Goal: Task Accomplishment & Management: Use online tool/utility

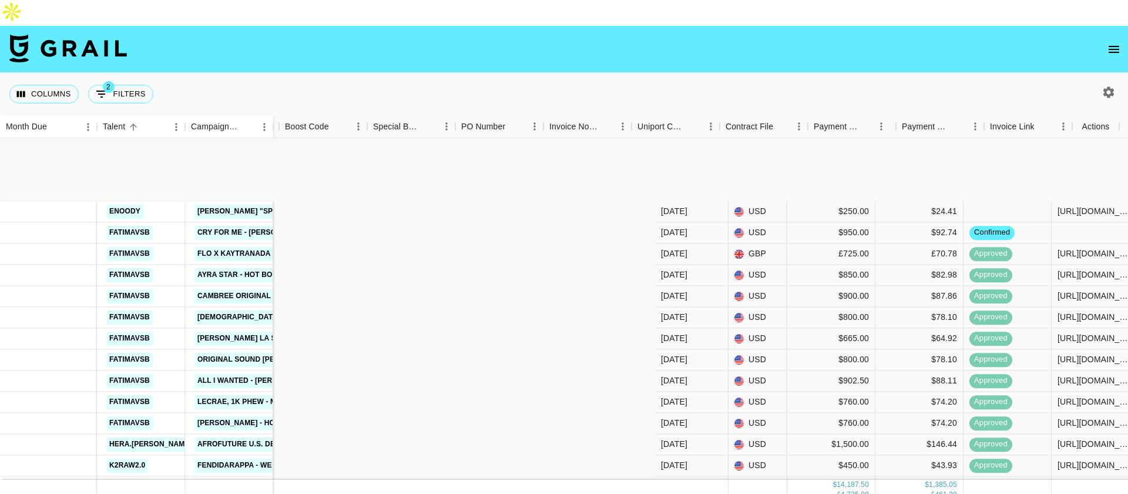
scroll to position [111, 861]
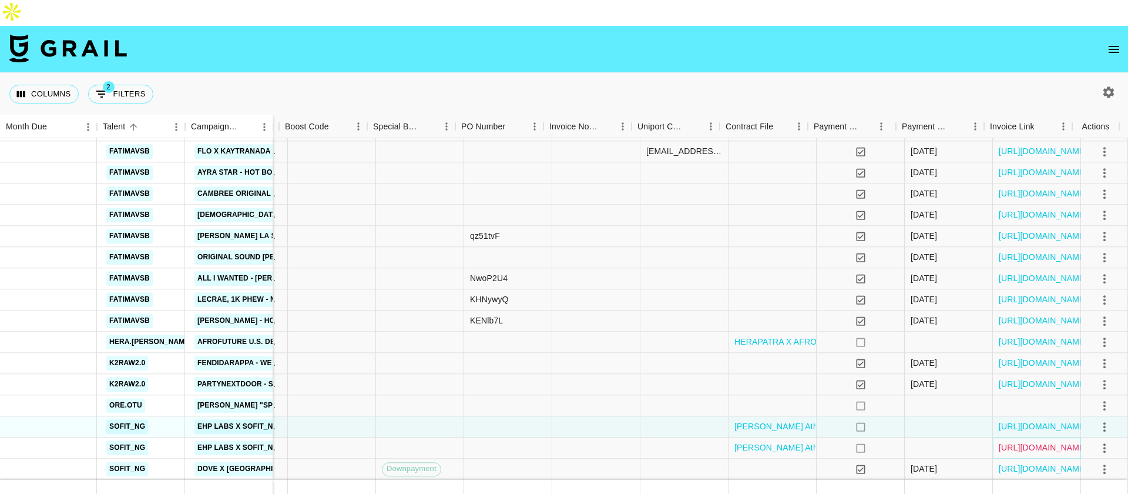
click at [1022, 442] on link "[URL][DOMAIN_NAME]" at bounding box center [1043, 448] width 89 height 12
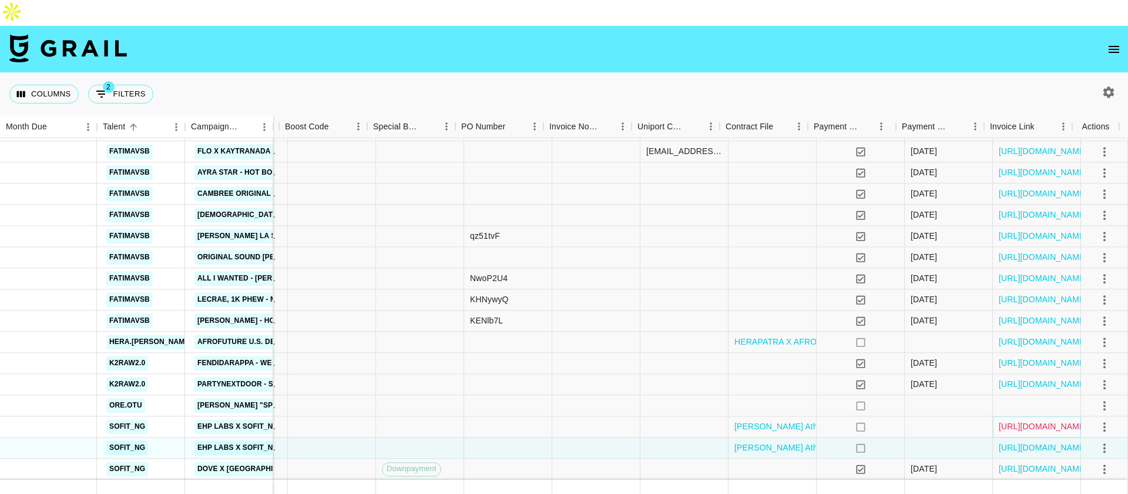
click at [1013, 421] on link "[URL][DOMAIN_NAME]" at bounding box center [1043, 427] width 89 height 12
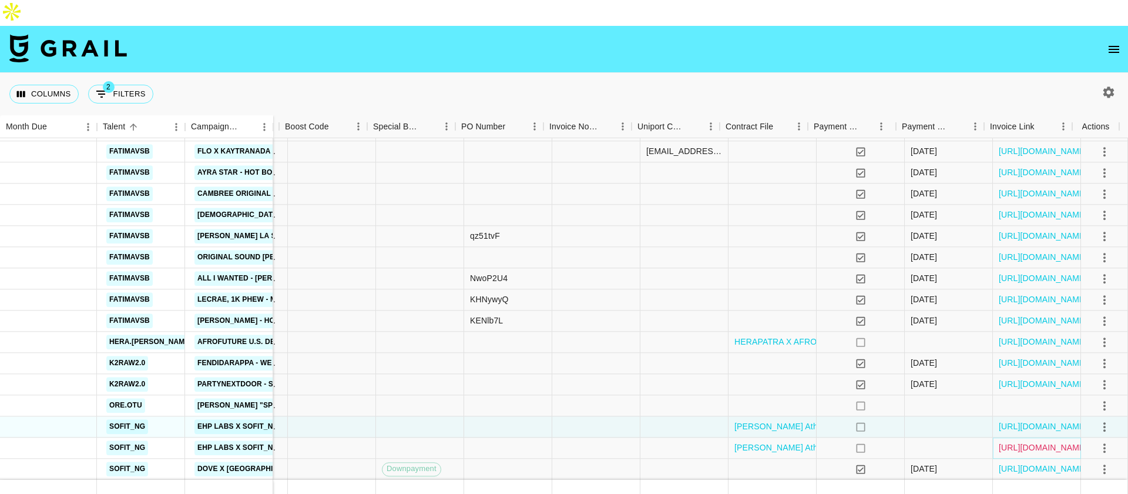
click at [1018, 442] on link "[URL][DOMAIN_NAME]" at bounding box center [1043, 448] width 89 height 12
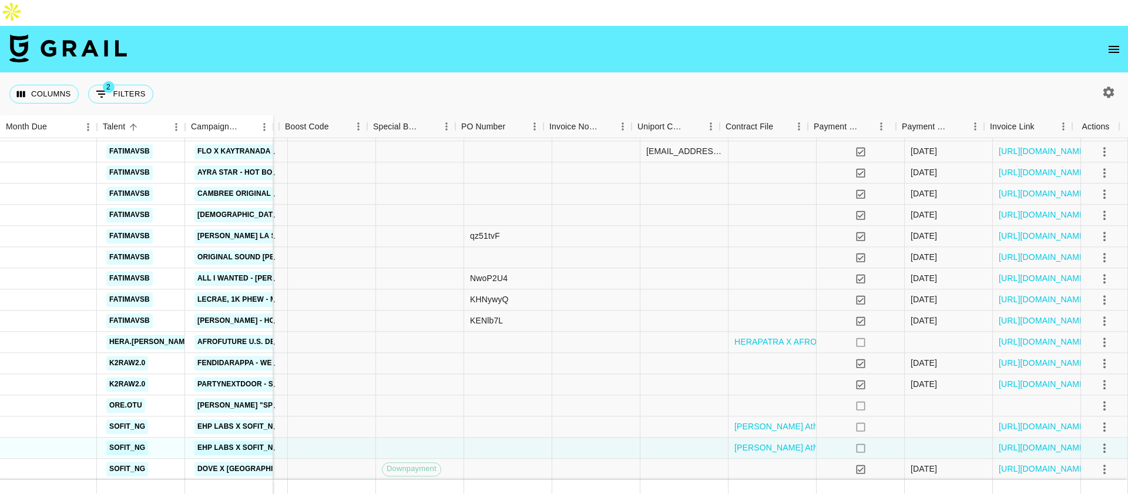
click at [1119, 42] on icon "open drawer" at bounding box center [1114, 49] width 14 height 14
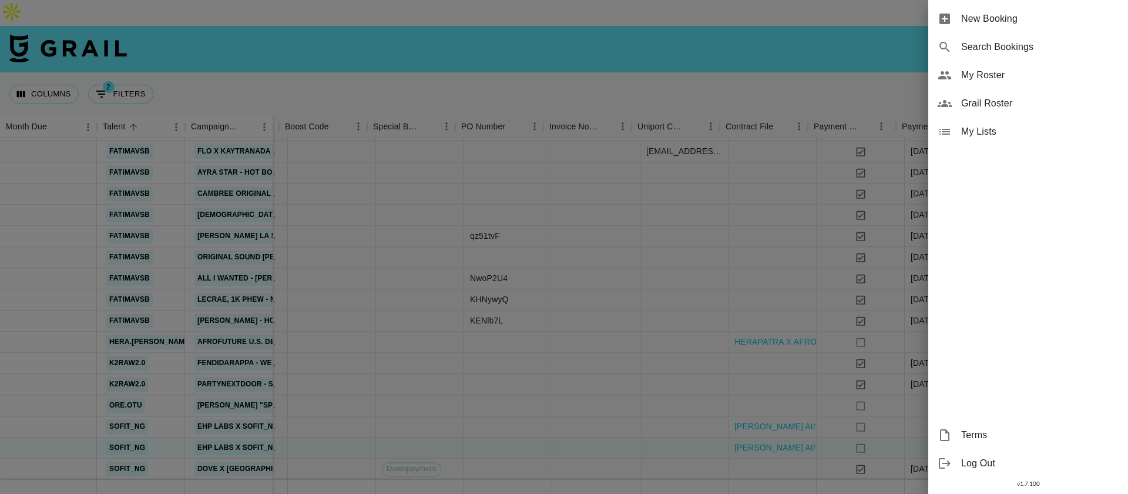
click at [1024, 52] on span "Search Bookings" at bounding box center [1039, 47] width 157 height 14
select select "id"
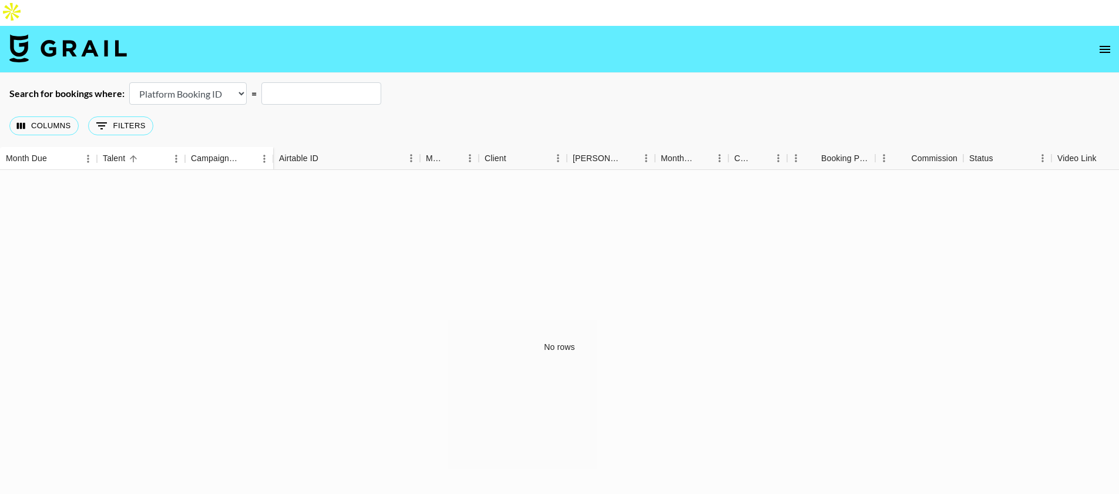
click at [215, 82] on select "Airtable Booking ID Platform Booking ID Platform Campaign ID" at bounding box center [188, 93] width 118 height 22
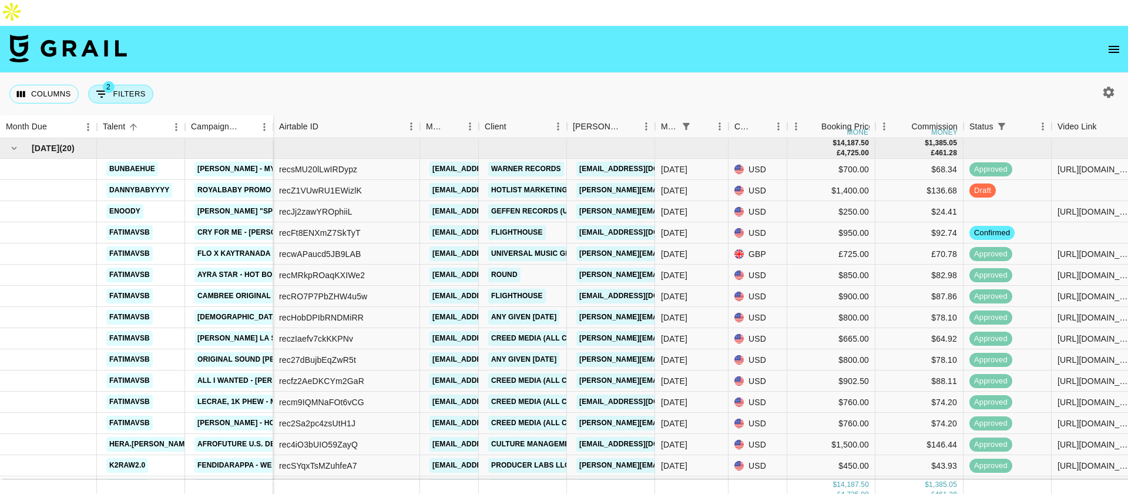
click at [133, 85] on button "2 Filters" at bounding box center [120, 94] width 65 height 19
select select "status"
select select "isNotAnyOf"
select select "monthDue2"
select select "[DATE]"
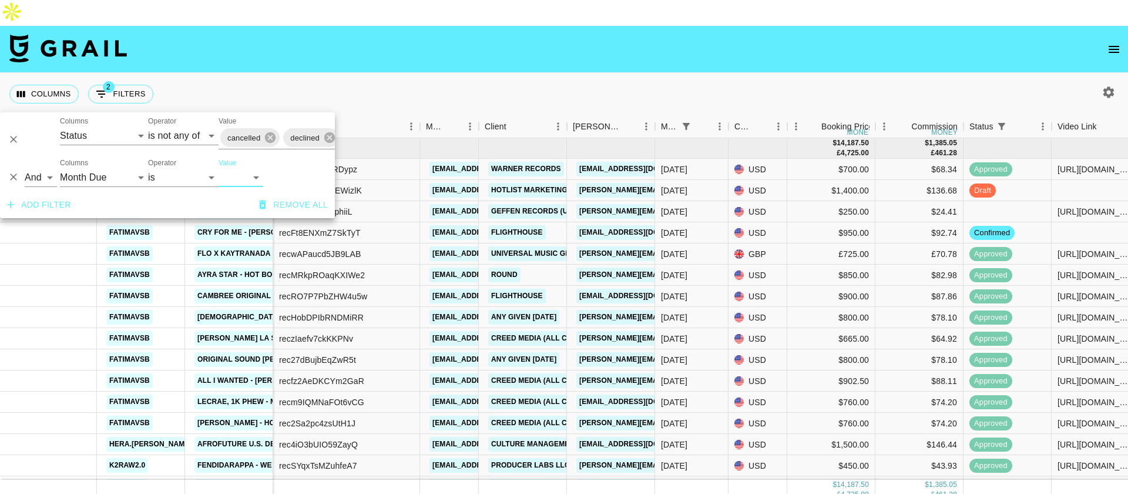
click at [47, 211] on button "Add filter" at bounding box center [38, 205] width 73 height 22
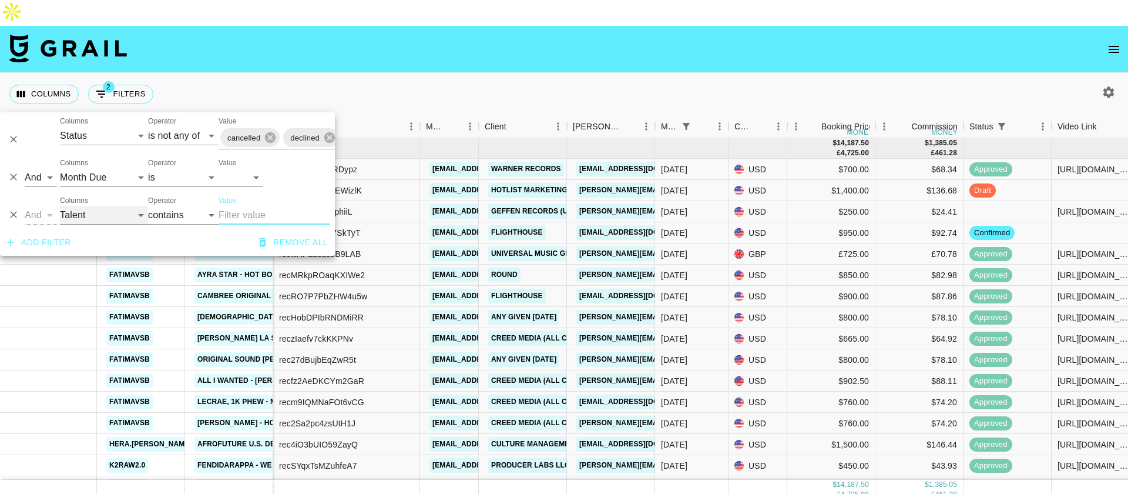
click at [110, 217] on select "Talent Campaign (Type) Grail Platform ID Airtable ID Manager Client [PERSON_NAM…" at bounding box center [104, 215] width 88 height 19
select select "clientId"
click at [60, 206] on select "Talent Campaign (Type) Grail Platform ID Airtable ID Manager Client [PERSON_NAM…" at bounding box center [104, 215] width 88 height 19
select select "is"
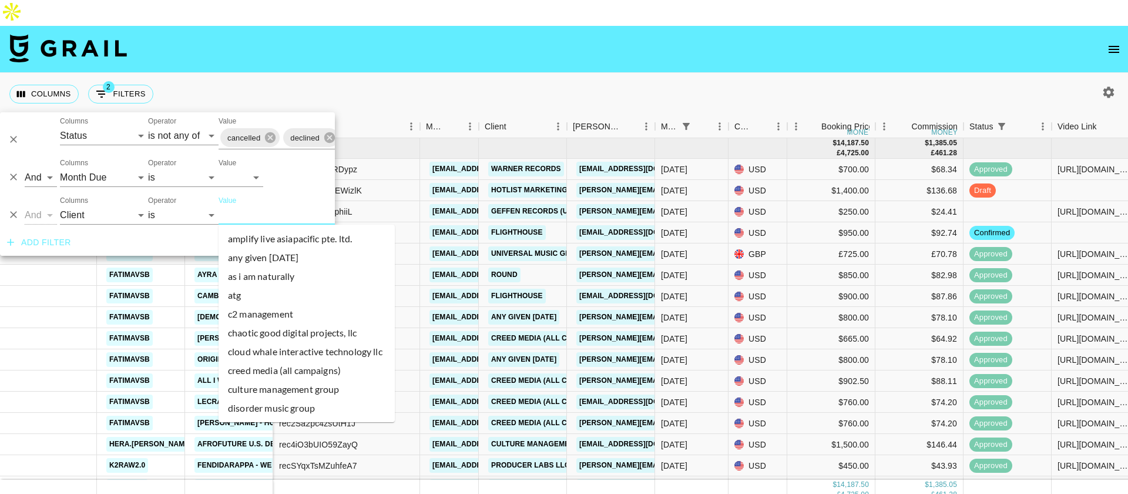
click at [242, 216] on input "Value" at bounding box center [298, 215] width 159 height 18
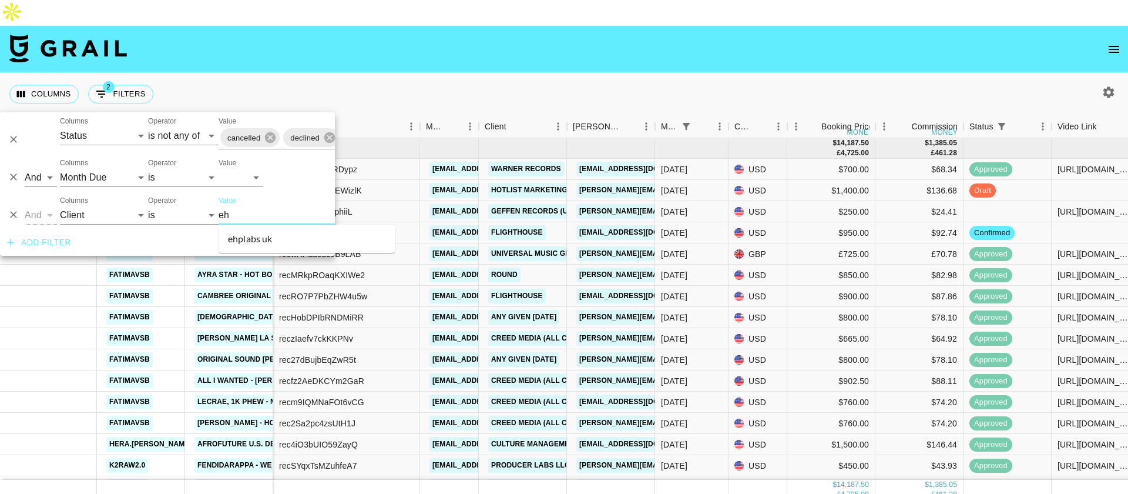
type input "ehp"
click at [284, 246] on li "ehplabs uk" at bounding box center [307, 238] width 176 height 19
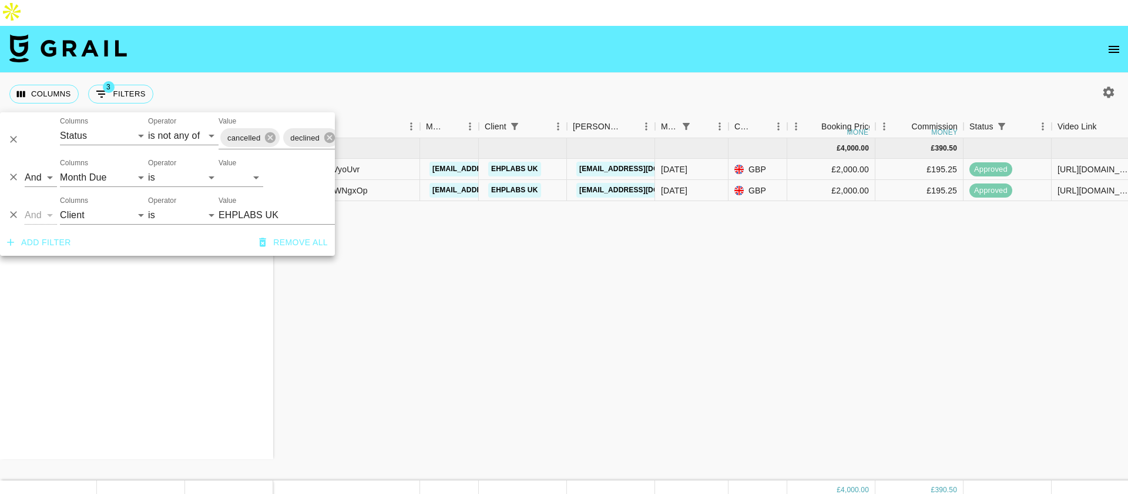
click at [578, 291] on div "[DATE] ( 2 ) sofit_ng EHP Labs x Sofit_ngr 12 month Partnership 2/12 sofit_ng E…" at bounding box center [990, 309] width 1980 height 342
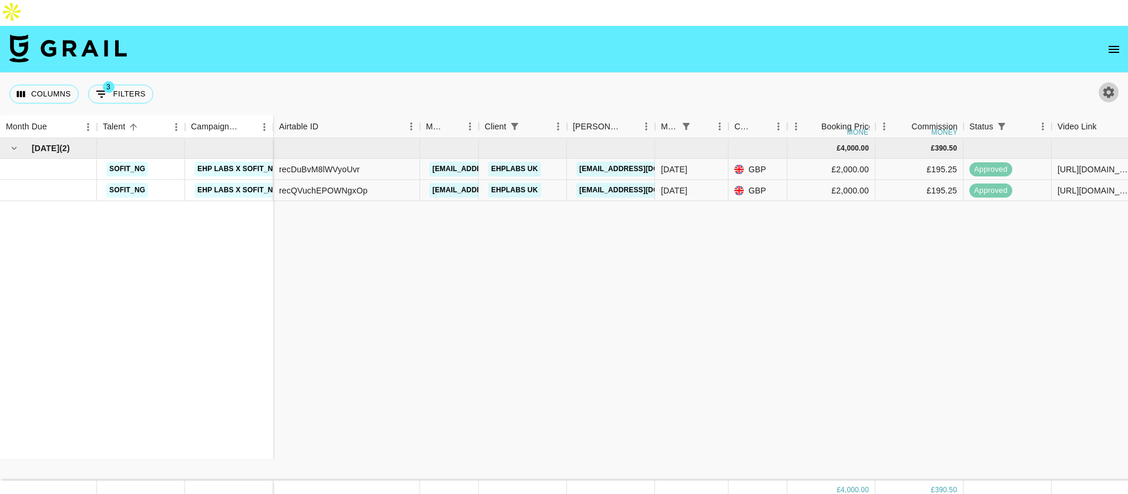
click at [1110, 82] on button "button" at bounding box center [1109, 92] width 20 height 20
select select "[DATE]"
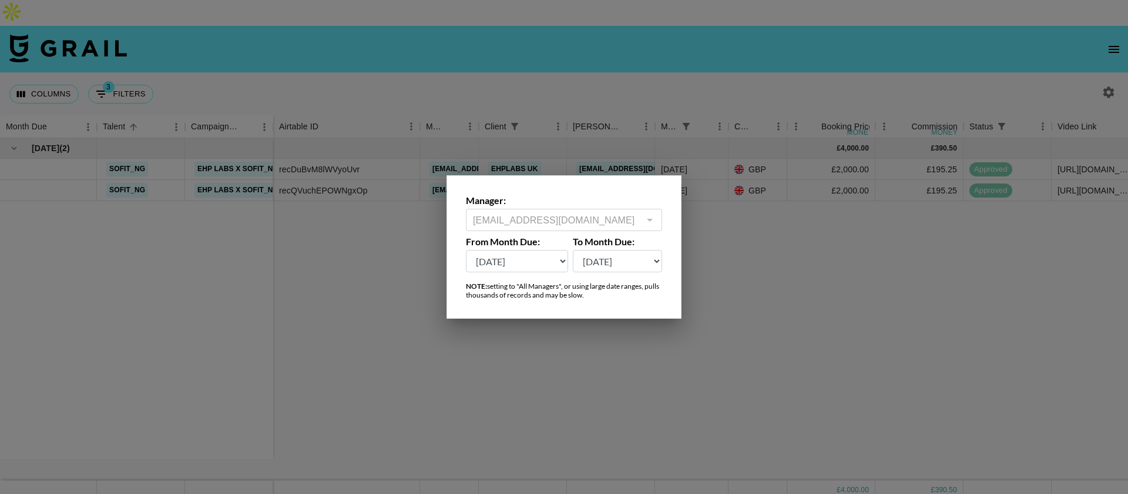
click at [538, 230] on div "[EMAIL_ADDRESS][DOMAIN_NAME] ​" at bounding box center [564, 220] width 196 height 22
click at [673, 228] on div "Manager: [EMAIL_ADDRESS][DOMAIN_NAME] ​ From Month Due: [DATE] Aug '[DATE] Jun …" at bounding box center [564, 246] width 235 height 143
click at [651, 227] on div at bounding box center [649, 220] width 15 height 16
click at [651, 219] on div at bounding box center [649, 220] width 15 height 16
click at [744, 251] on div at bounding box center [564, 247] width 1128 height 494
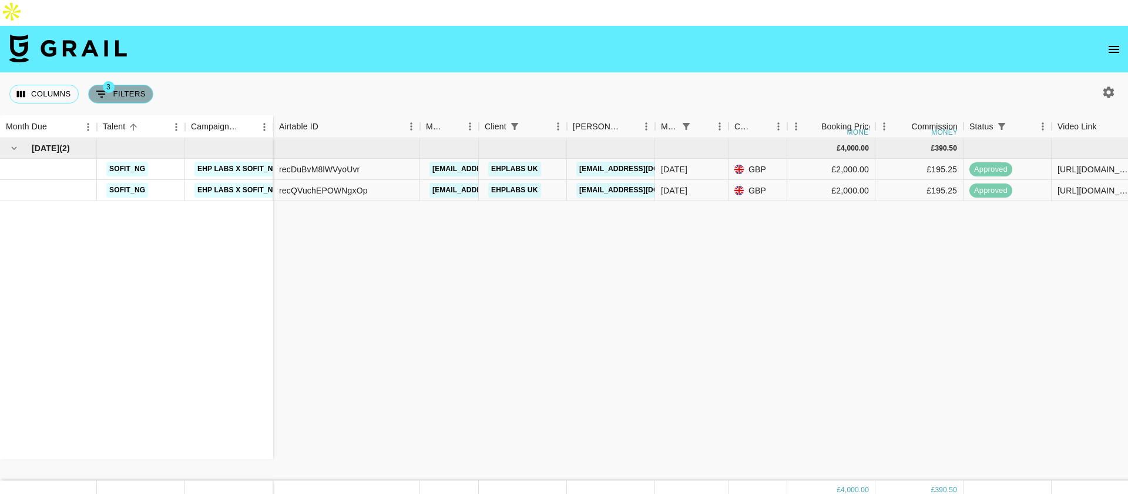
click at [119, 85] on button "3 Filters" at bounding box center [120, 94] width 65 height 19
select select "status"
select select "isNotAnyOf"
select select "monthDue2"
select select "[DATE]"
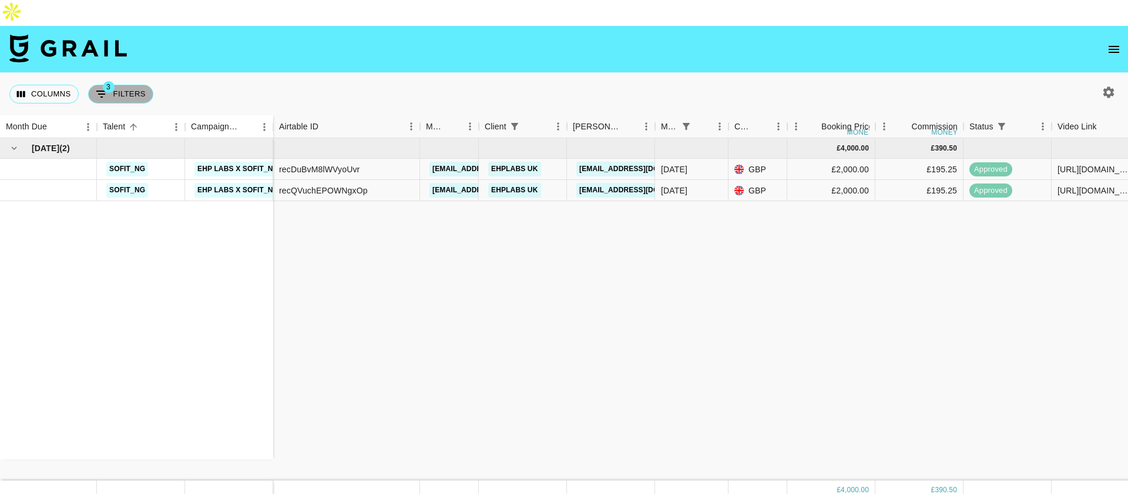
select select "clientId"
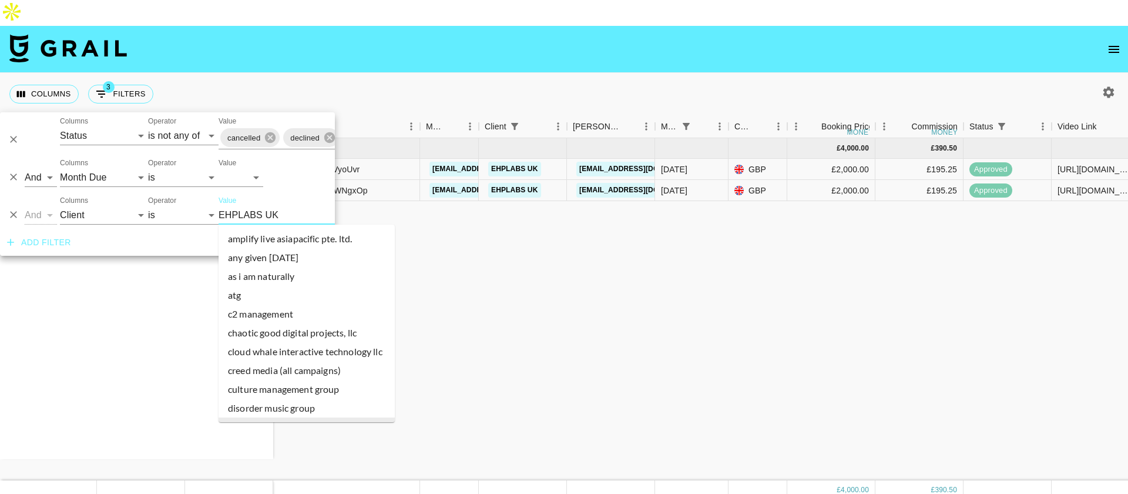
click at [263, 214] on input "EHPLABS UK" at bounding box center [290, 215] width 143 height 18
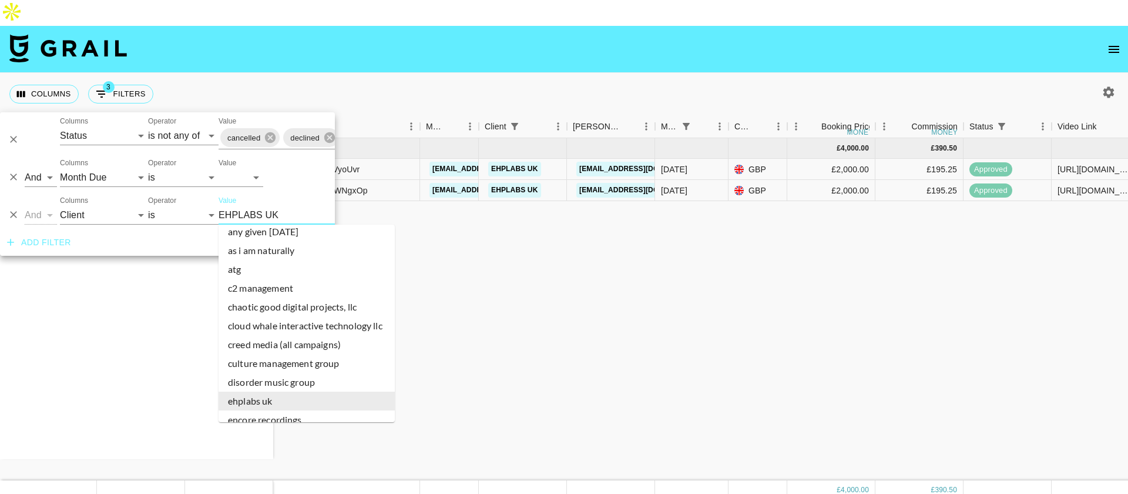
click at [263, 214] on input "EHPLABS UK" at bounding box center [290, 215] width 143 height 18
click at [8, 213] on icon "Delete" at bounding box center [14, 215] width 12 height 12
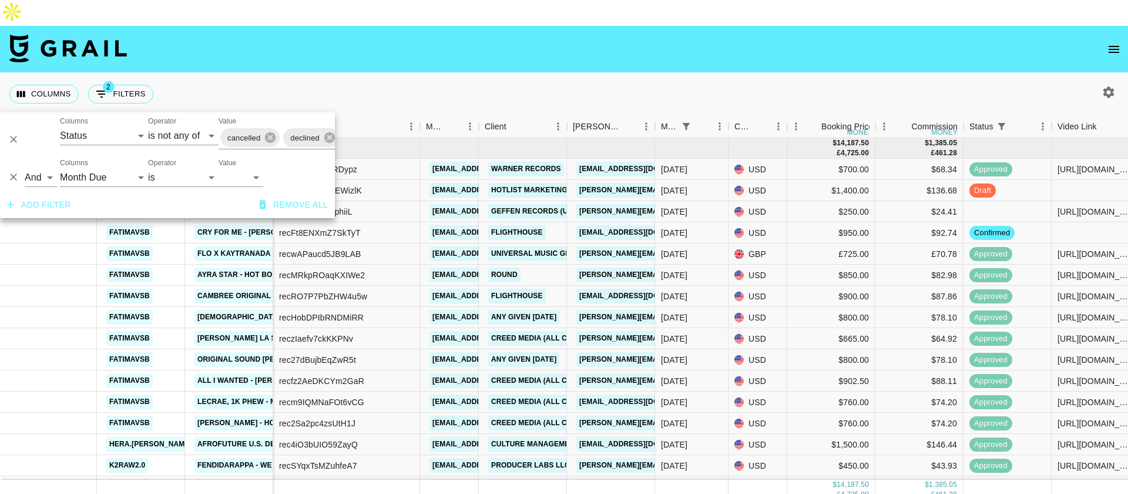
click at [505, 26] on nav at bounding box center [564, 49] width 1128 height 47
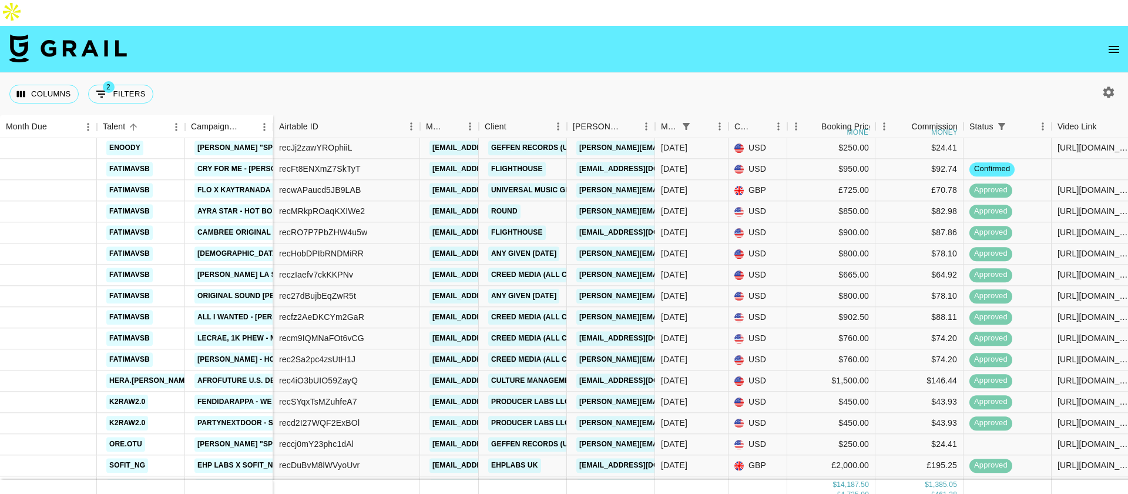
scroll to position [111, 0]
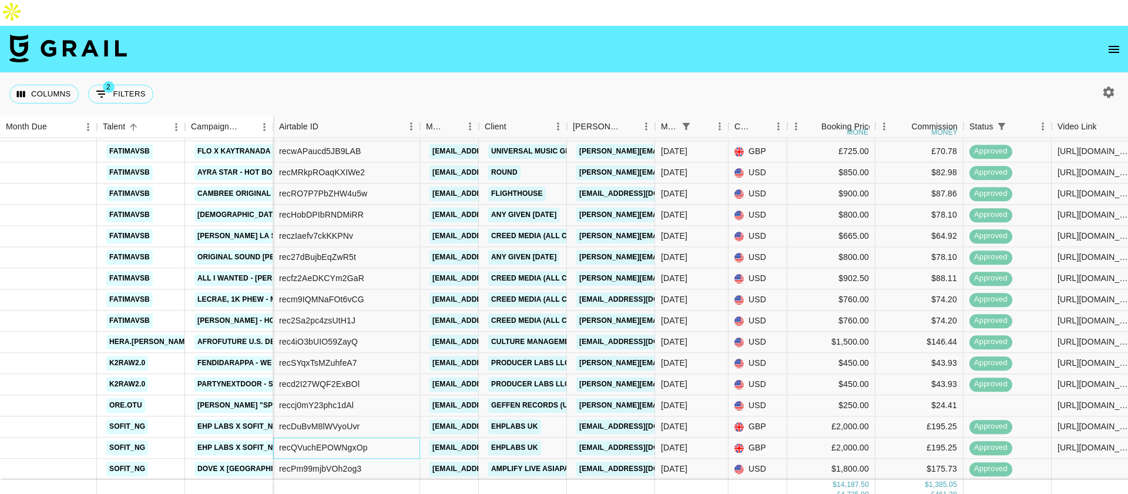
click at [313, 442] on div "recQVuchEPOWNgxOp" at bounding box center [323, 448] width 89 height 12
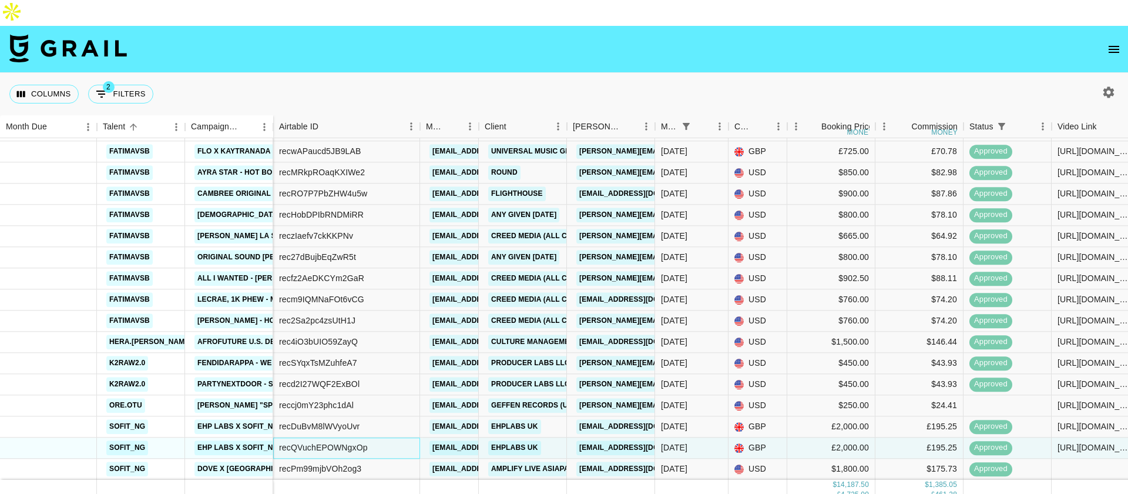
click at [313, 442] on div "recQVuchEPOWNgxOp" at bounding box center [323, 448] width 89 height 12
copy div "recQVuchEPOWNgxOp"
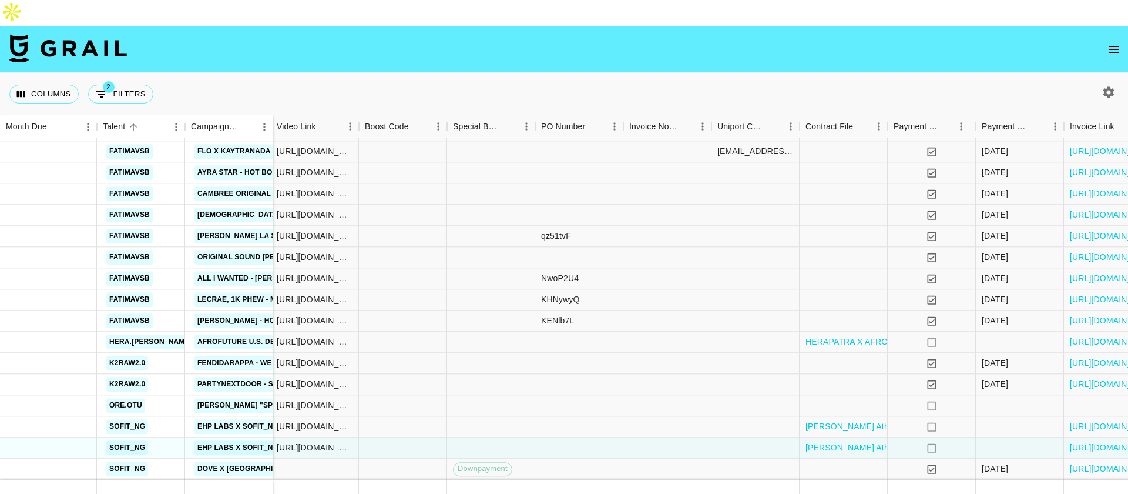
scroll to position [111, 861]
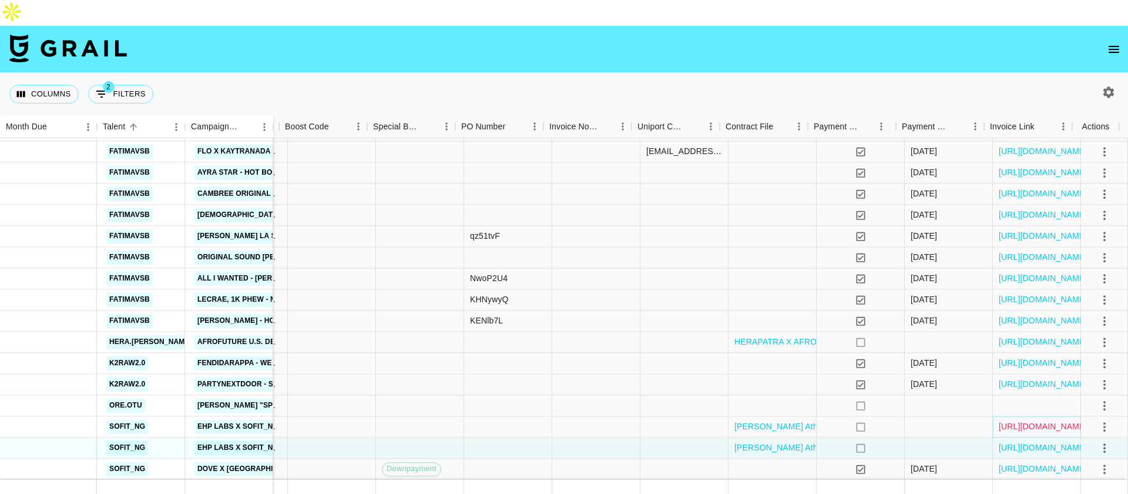
click at [1034, 421] on link "[URL][DOMAIN_NAME]" at bounding box center [1043, 427] width 89 height 12
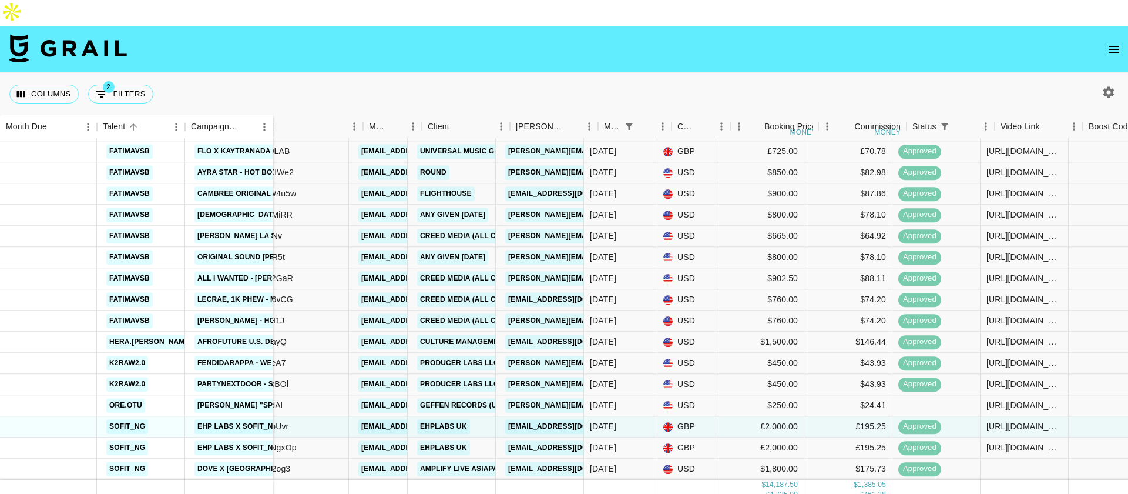
scroll to position [111, 0]
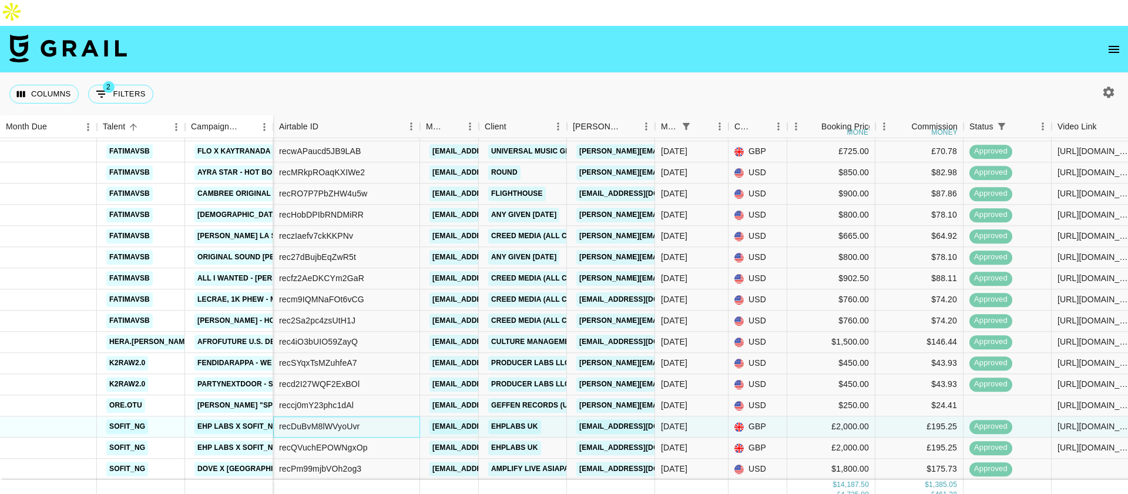
click at [340, 421] on div "recDuBvM8lWVyoUvr" at bounding box center [319, 427] width 80 height 12
copy div "recDuBvM8lWVyoUvr"
click at [358, 442] on div "recQVuchEPOWNgxOp" at bounding box center [323, 448] width 89 height 12
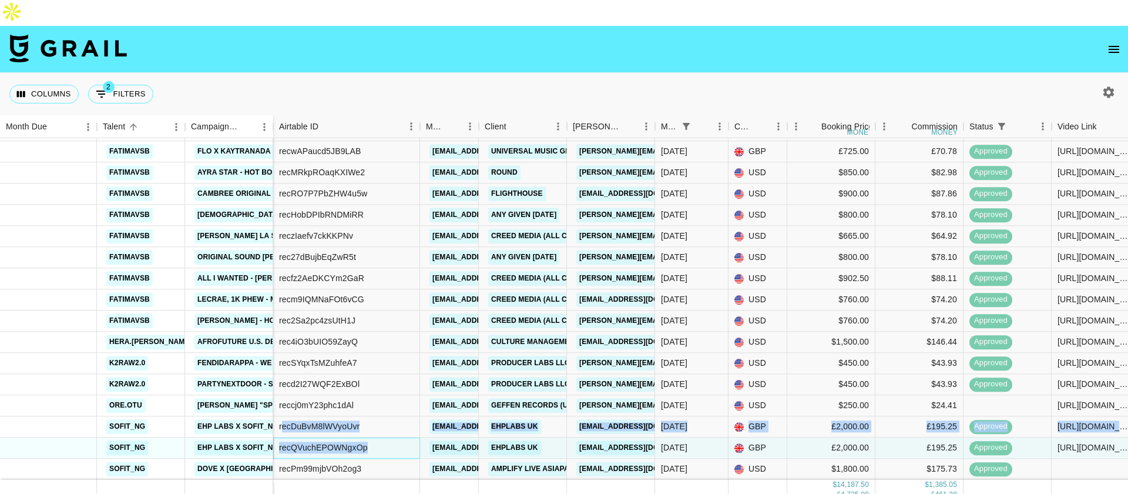
drag, startPoint x: 367, startPoint y: 412, endPoint x: 282, endPoint y: 394, distance: 87.1
click at [282, 394] on div "recJj2zawYROphiiL [EMAIL_ADDRESS][DOMAIN_NAME] Geffen Records (Universal Music)…" at bounding box center [838, 289] width 1131 height 381
click at [343, 421] on div "recDuBvM8lWVyoUvr" at bounding box center [319, 427] width 80 height 12
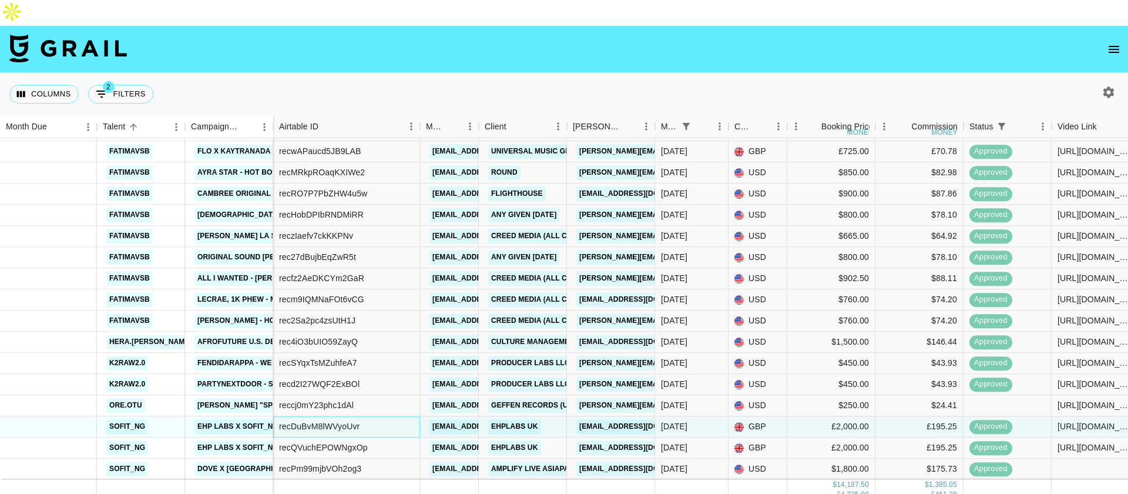
click at [382, 416] on div "recDuBvM8lWVyoUvr" at bounding box center [346, 426] width 147 height 21
click at [377, 416] on div "recDuBvM8lWVyoUvr" at bounding box center [346, 426] width 147 height 21
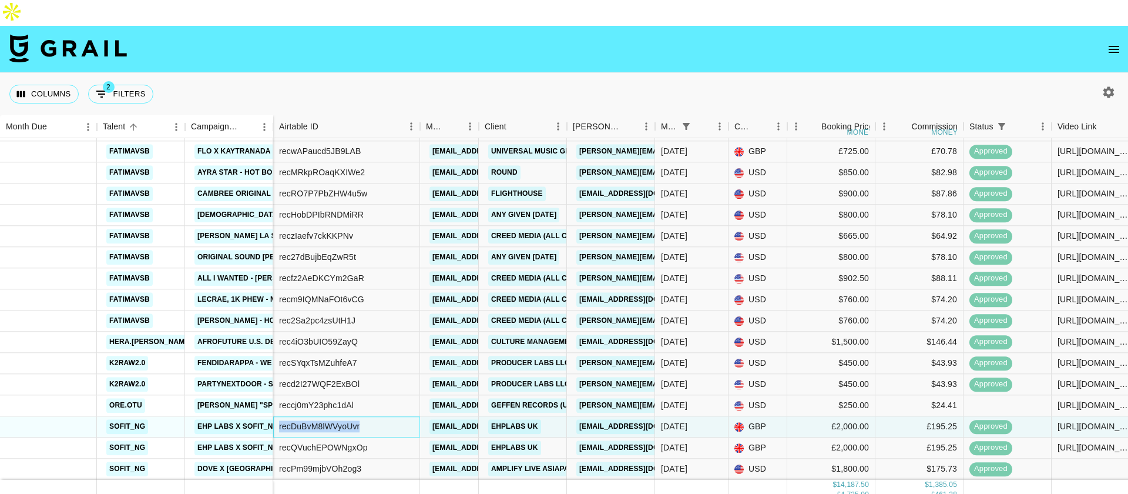
click at [377, 416] on div "recDuBvM8lWVyoUvr" at bounding box center [346, 426] width 147 height 21
click at [506, 419] on link "EHPLABS UK" at bounding box center [514, 426] width 53 height 15
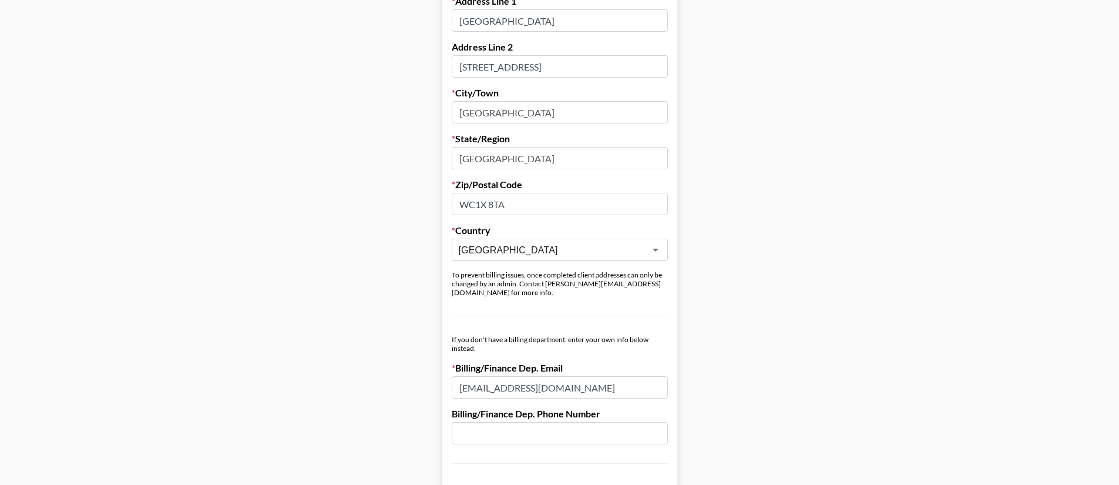
scroll to position [516, 0]
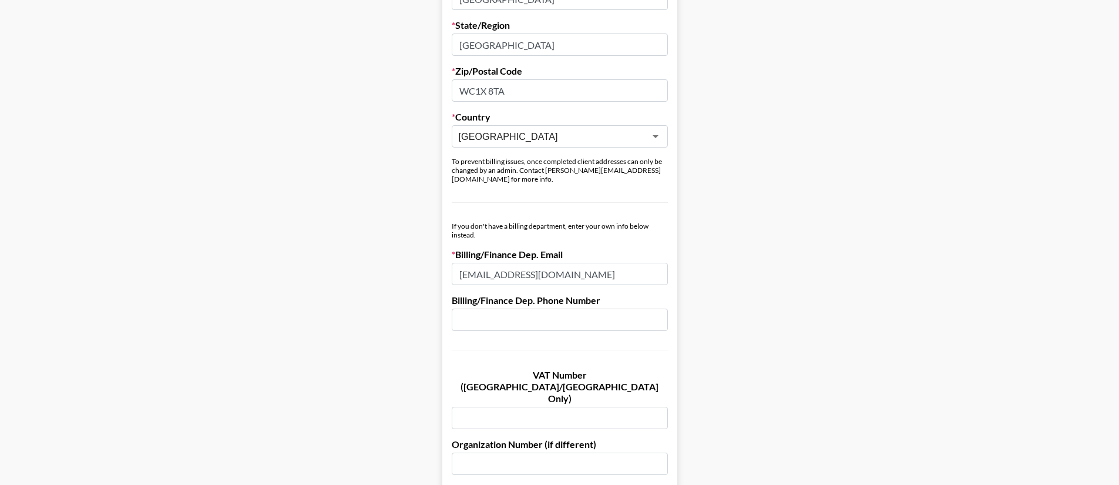
click at [539, 407] on input "text" at bounding box center [560, 418] width 216 height 22
paste input "367911860"
type input "367911860"
drag, startPoint x: 428, startPoint y: 370, endPoint x: 501, endPoint y: 381, distance: 74.3
click at [434, 370] on main "Send New Client Form to Client Copy Link to Client Form Company Name EHPLABS UK…" at bounding box center [559, 198] width 1100 height 1246
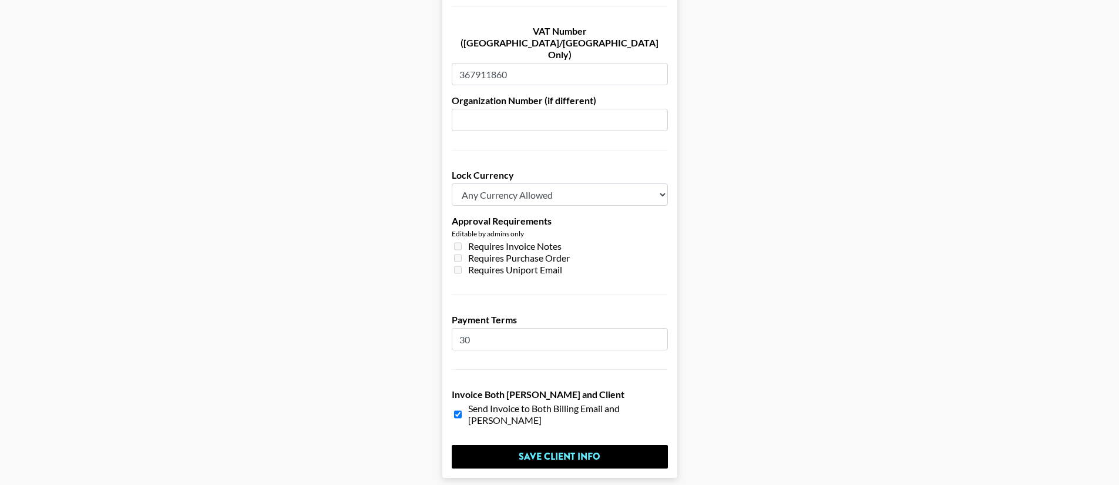
scroll to position [861, 0]
click at [535, 444] on input "Save Client Info" at bounding box center [560, 456] width 216 height 24
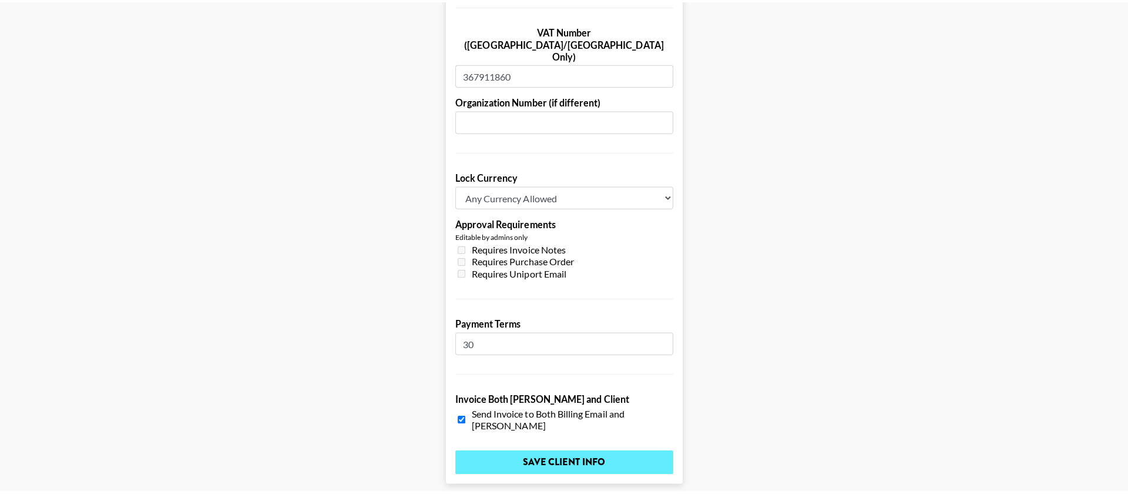
scroll to position [0, 0]
